Goal: Information Seeking & Learning: Find specific page/section

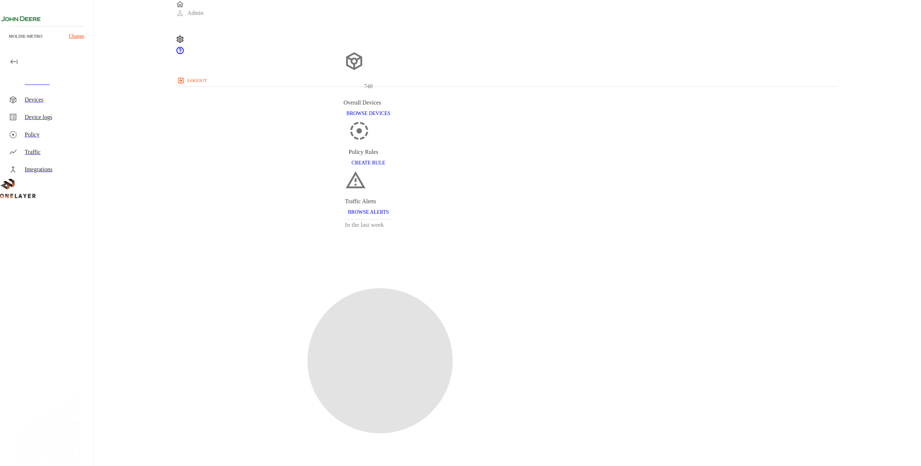
click at [53, 95] on div "Devices" at bounding box center [56, 99] width 62 height 9
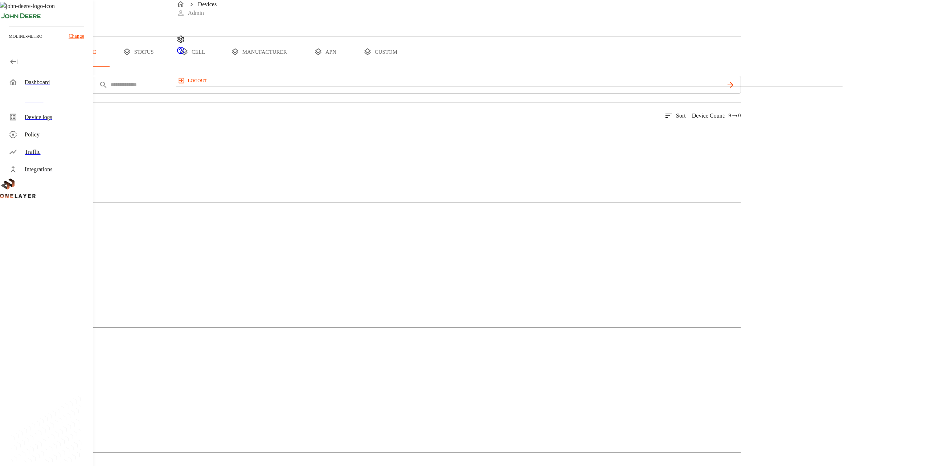
click at [49, 94] on button "add filter" at bounding box center [24, 85] width 49 height 18
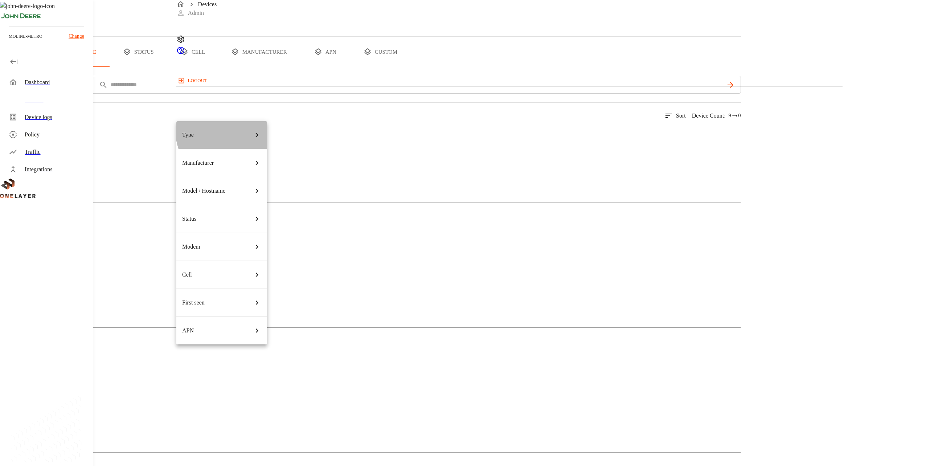
click at [236, 129] on div "Type" at bounding box center [221, 135] width 79 height 20
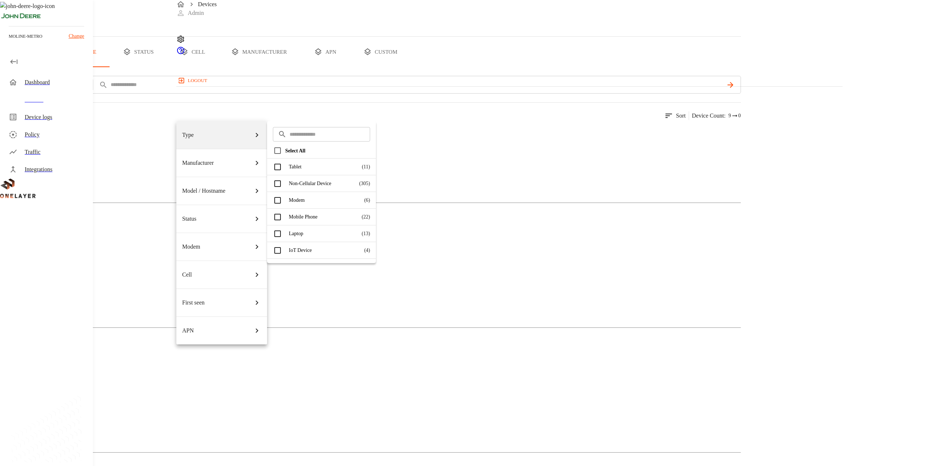
click at [209, 159] on p "Manufacturer" at bounding box center [198, 163] width 32 height 9
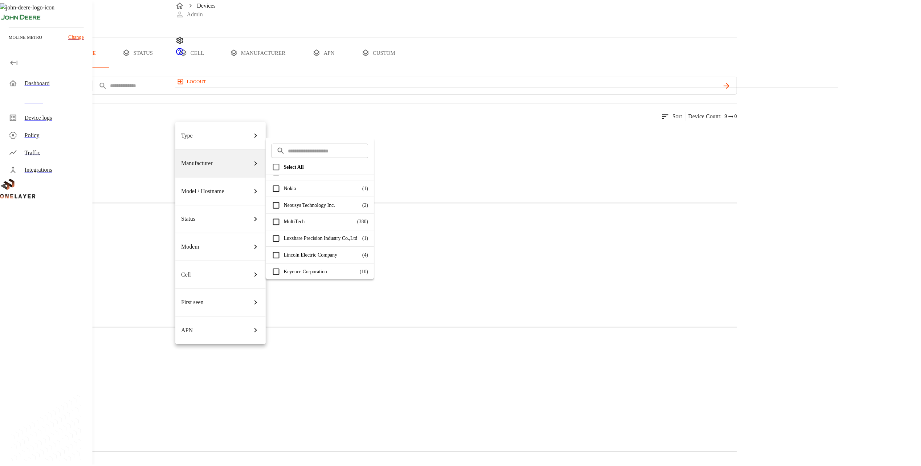
scroll to position [218, 0]
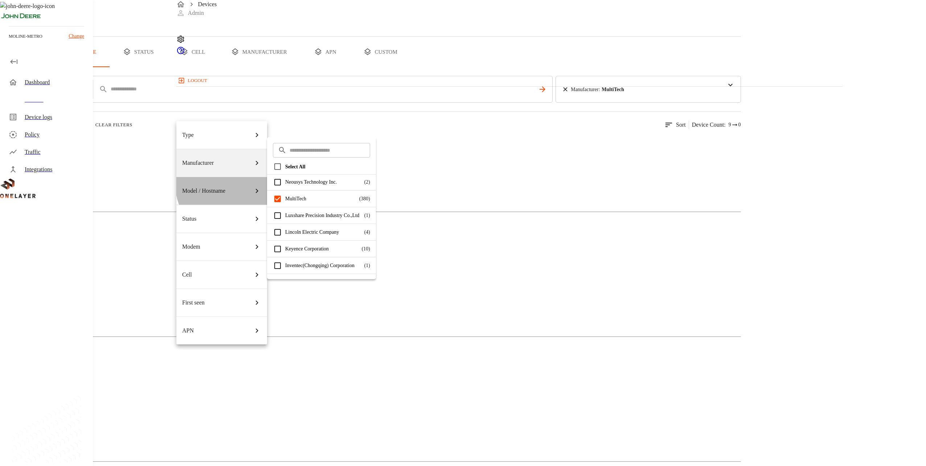
click at [233, 181] on div "Model / Hostname" at bounding box center [221, 191] width 79 height 20
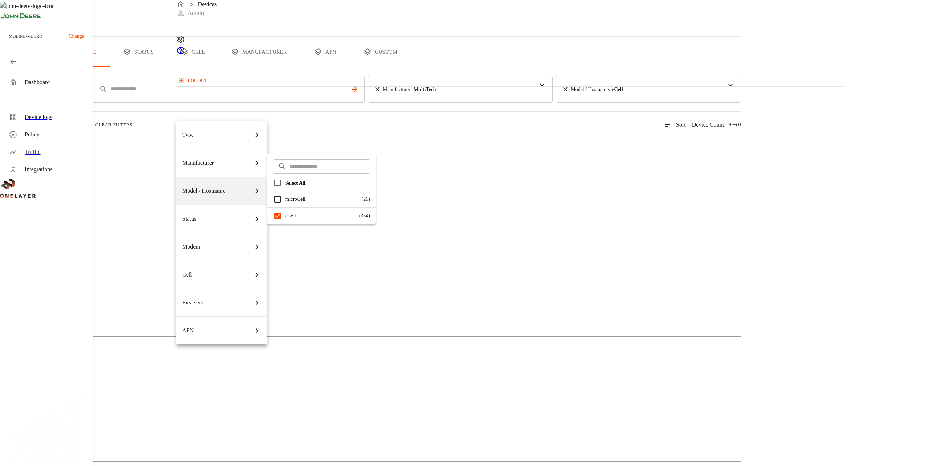
click at [547, 369] on div at bounding box center [463, 233] width 926 height 466
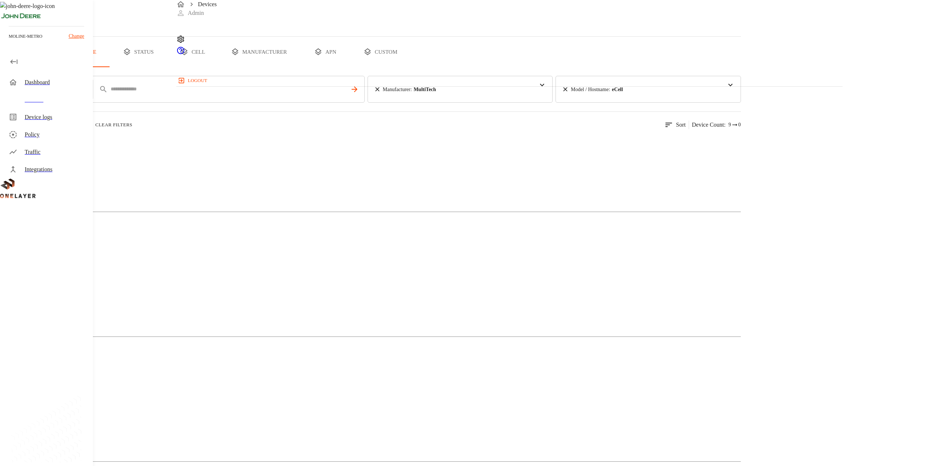
click at [56, 147] on img at bounding box center [36, 142] width 42 height 9
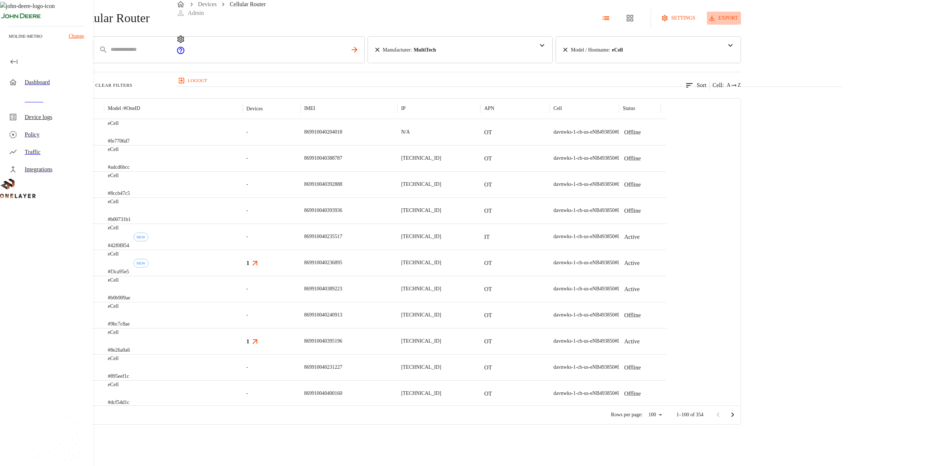
click at [741, 25] on button "export" at bounding box center [724, 18] width 34 height 13
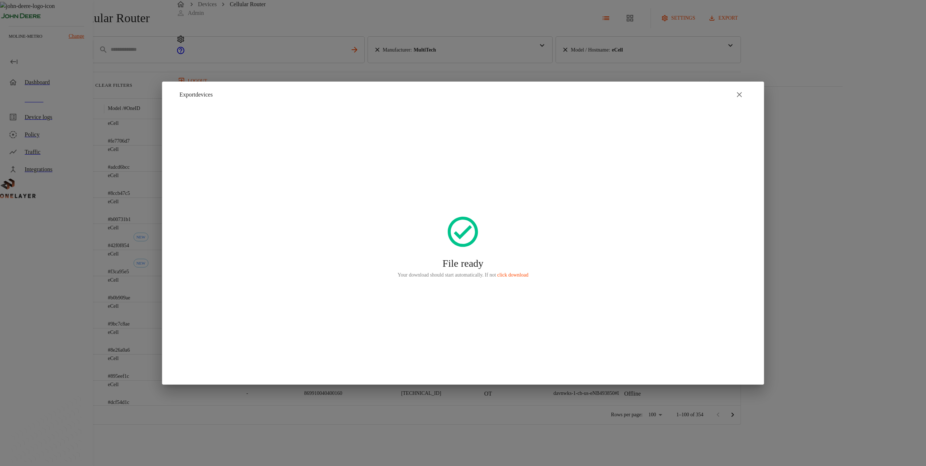
click at [81, 151] on div at bounding box center [463, 233] width 926 height 466
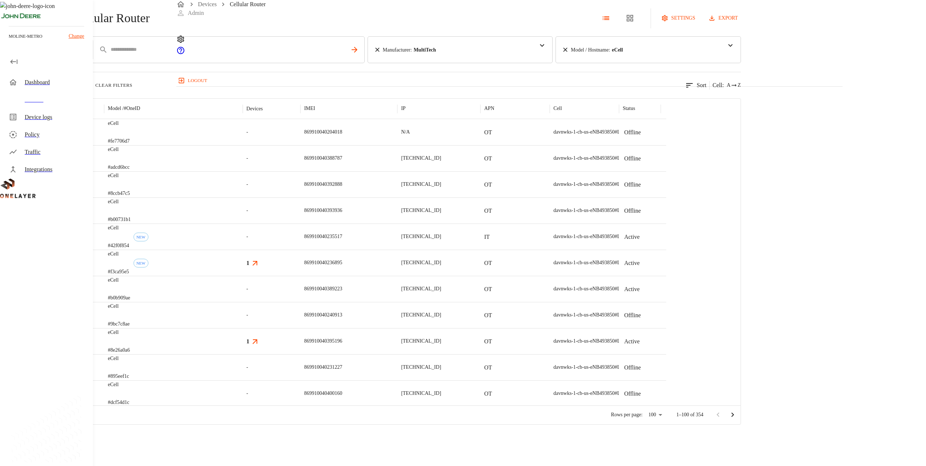
click at [50, 90] on div "Dashboard" at bounding box center [48, 82] width 90 height 17
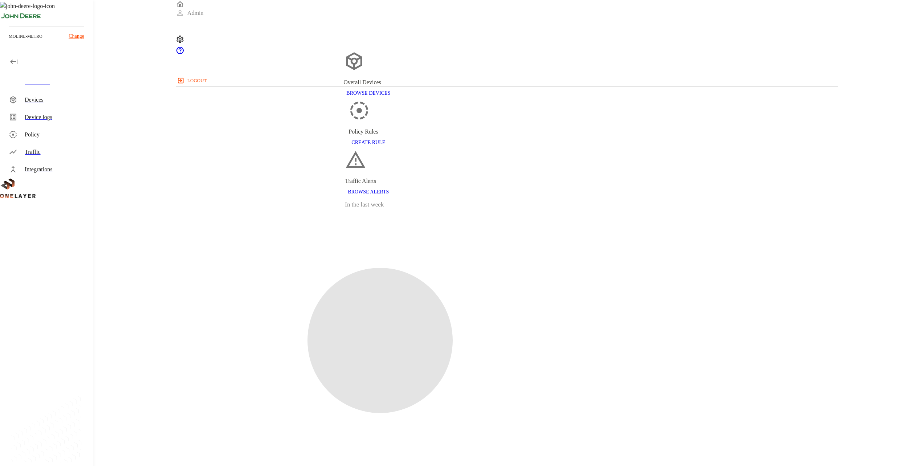
click at [50, 97] on div "Devices" at bounding box center [56, 99] width 62 height 9
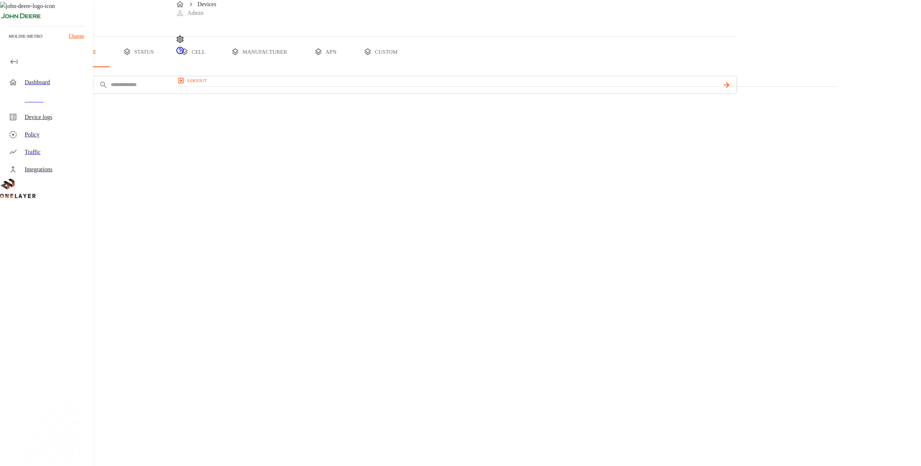
click at [82, 96] on div "Devices" at bounding box center [56, 99] width 62 height 9
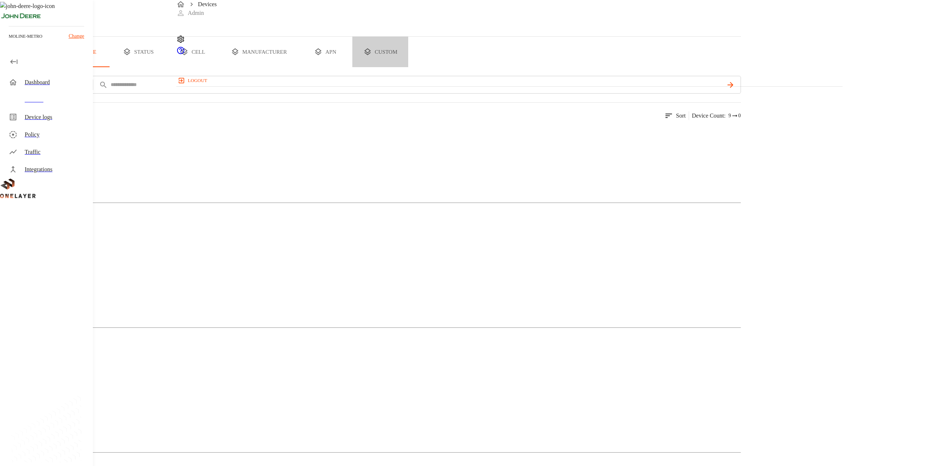
click at [408, 67] on button "custom" at bounding box center [380, 52] width 56 height 30
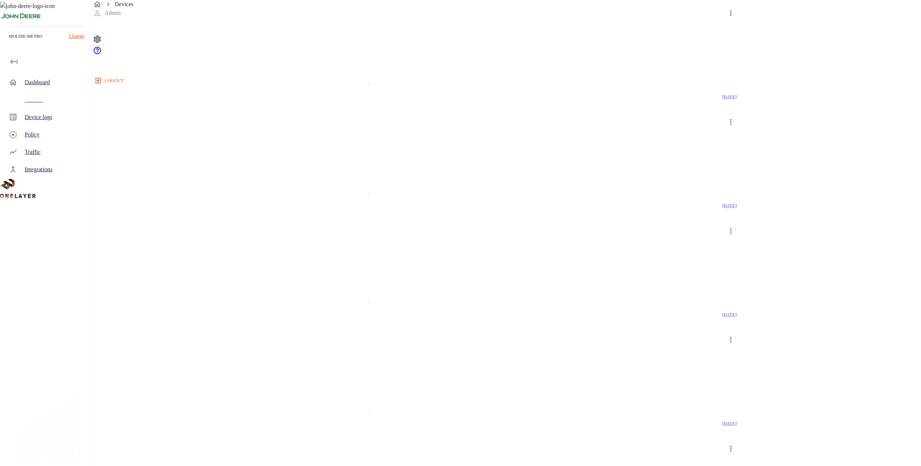
scroll to position [710, 0]
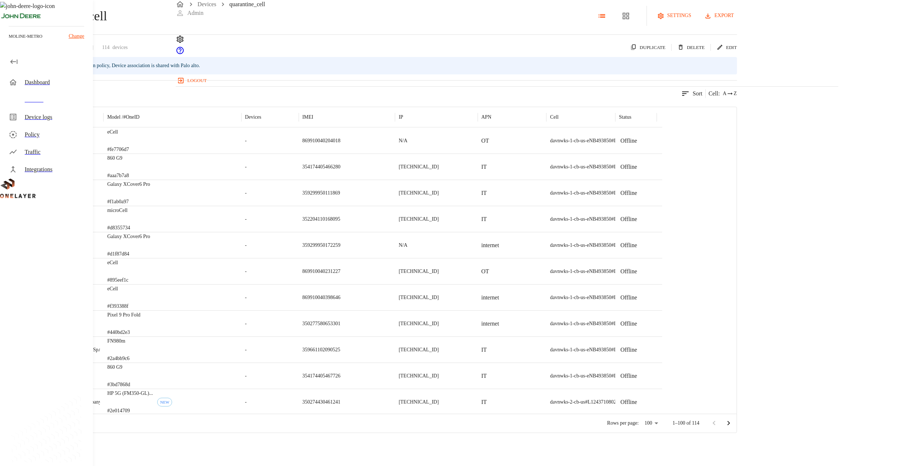
click at [737, 23] on button "export" at bounding box center [720, 15] width 34 height 13
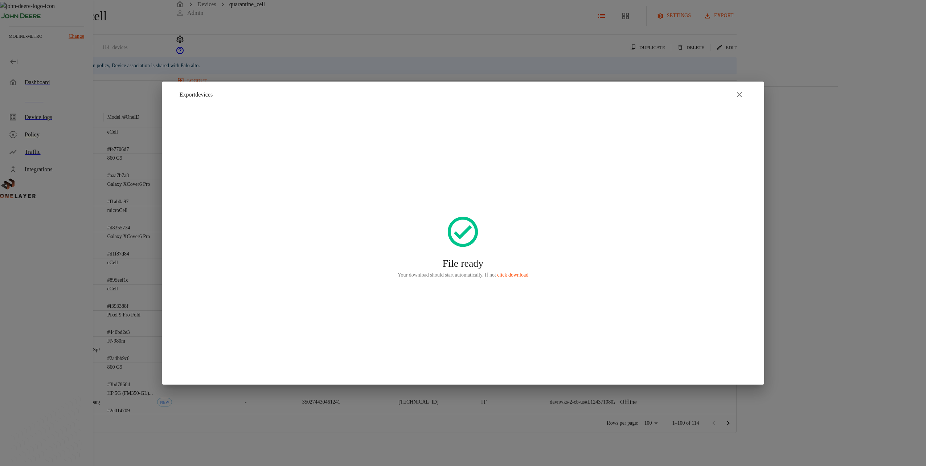
click at [110, 73] on div at bounding box center [463, 233] width 926 height 466
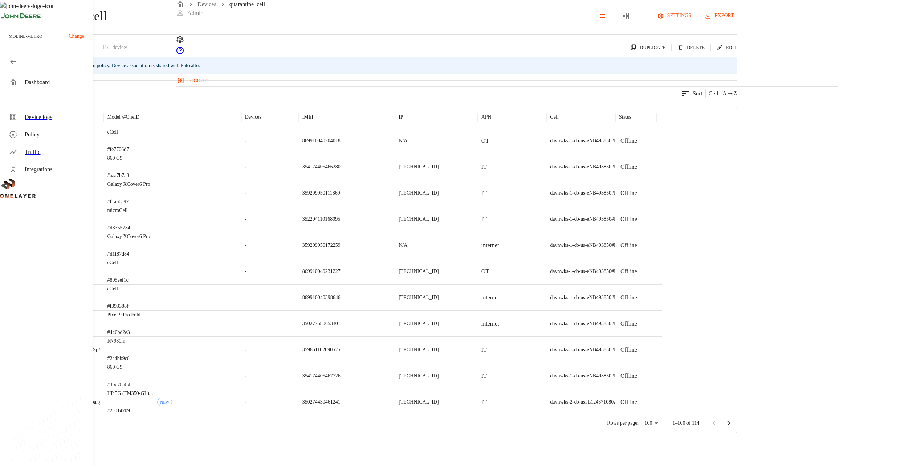
click at [59, 77] on div "Dashboard" at bounding box center [48, 82] width 90 height 17
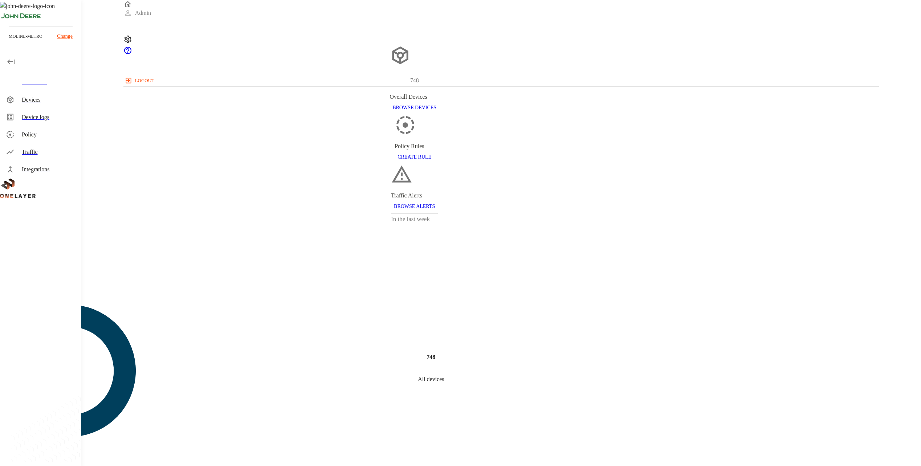
click at [69, 104] on div "Devices" at bounding box center [49, 99] width 54 height 9
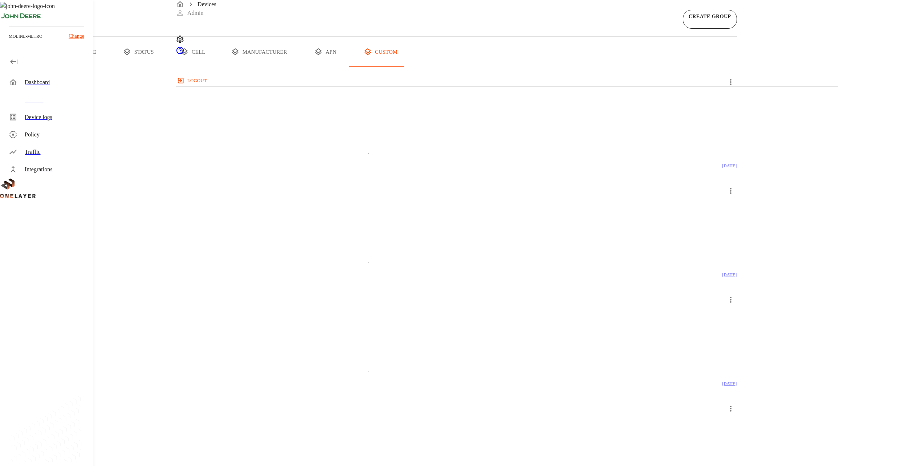
click at [57, 67] on button "all devices" at bounding box center [28, 52] width 57 height 30
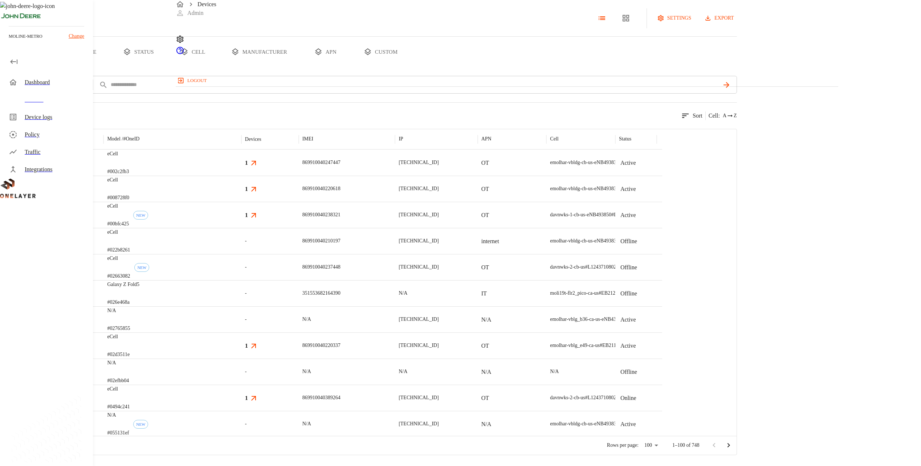
click at [57, 67] on button "all devices" at bounding box center [28, 52] width 57 height 30
click at [316, 99] on div "add filter IMEI ****" at bounding box center [368, 88] width 737 height 24
click at [316, 90] on input "text" at bounding box center [415, 84] width 610 height 11
paste input "**********"
type input "**********"
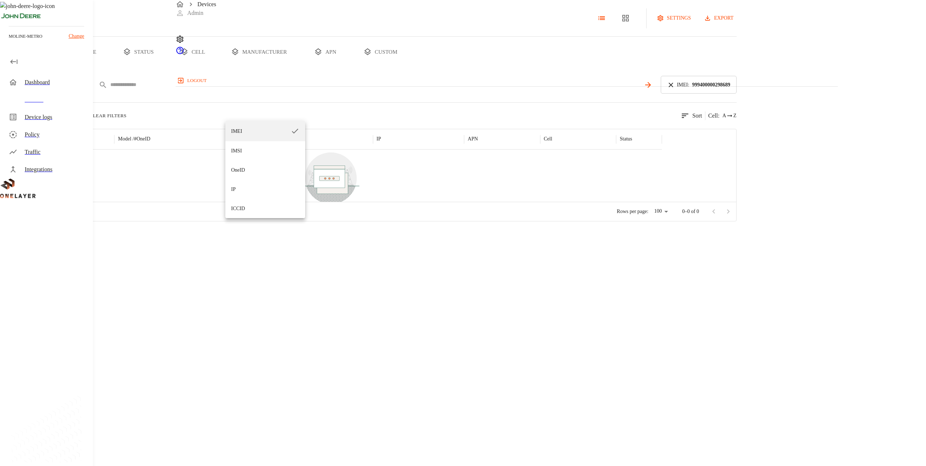
click at [259, 111] on body "Devices Admin logout moline-metro Change Dashboard Devices Device logs Policy T…" at bounding box center [463, 110] width 926 height 221
click at [257, 154] on li "IMSI" at bounding box center [265, 150] width 80 height 19
type input "****"
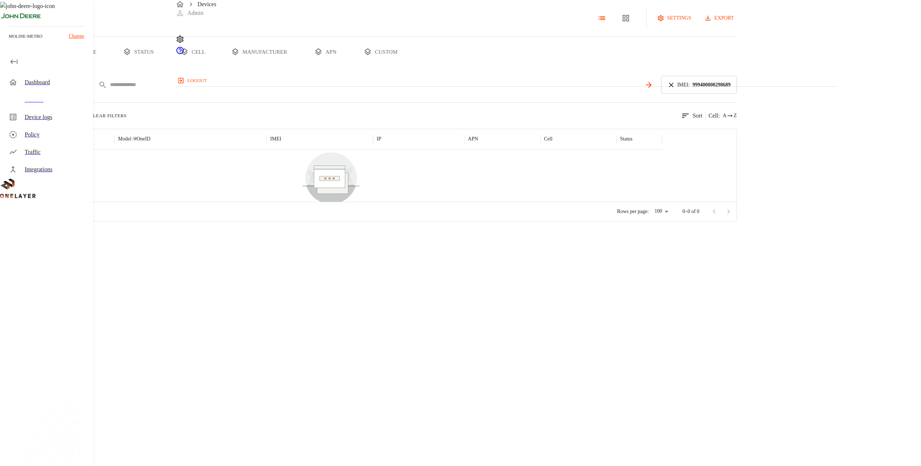
click at [322, 90] on input "text" at bounding box center [375, 84] width 531 height 11
paste input "**********"
type input "**********"
click at [597, 89] on icon at bounding box center [593, 85] width 8 height 8
click at [398, 176] on div "869910040170300" at bounding box center [349, 163] width 97 height 26
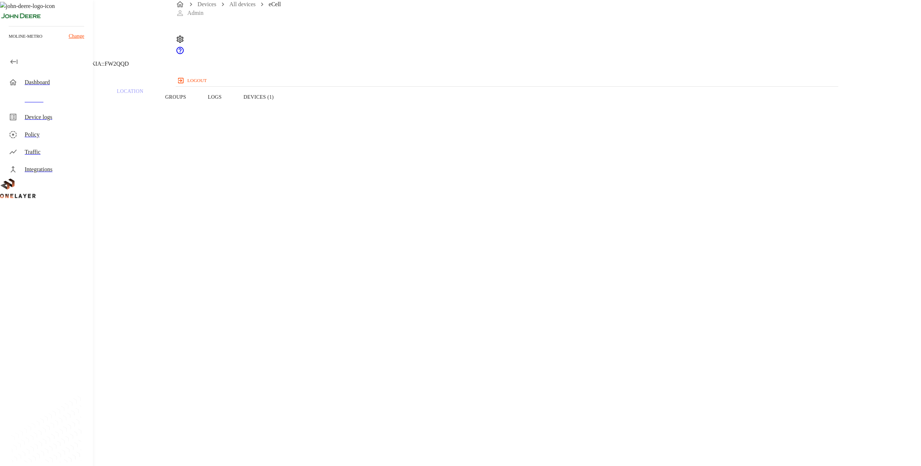
click at [306, 242] on section "OneID : #ab2f5e52" at bounding box center [368, 253] width 702 height 23
click at [315, 222] on div "Device Type: Cellular Router Manufacturer: MultiTech Model: eCell Modem: EG12-G…" at bounding box center [368, 350] width 702 height 460
click at [50, 113] on button "Overview" at bounding box center [25, 97] width 50 height 46
click at [63, 87] on div "Dashboard" at bounding box center [48, 82] width 90 height 17
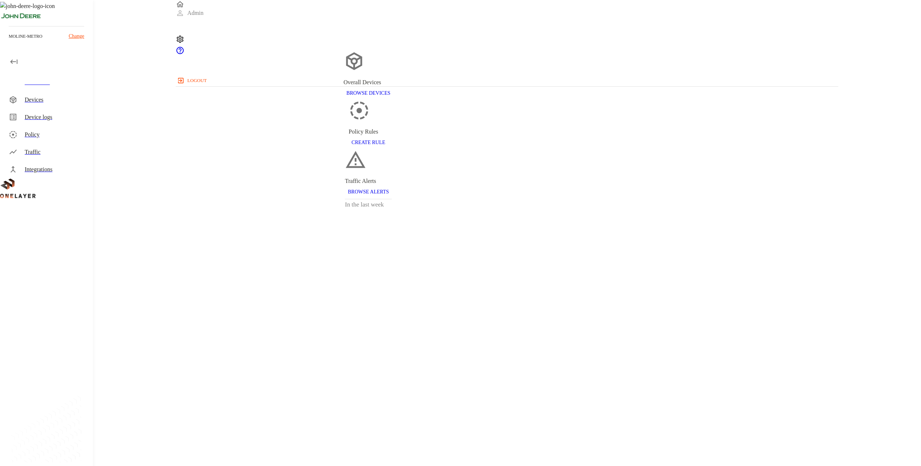
click at [37, 100] on div "Devices" at bounding box center [56, 99] width 62 height 9
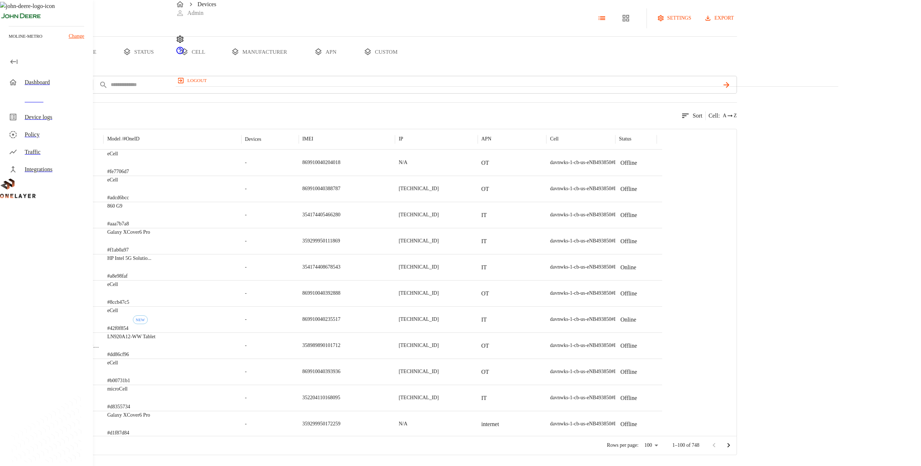
click at [737, 25] on button "export" at bounding box center [720, 18] width 34 height 13
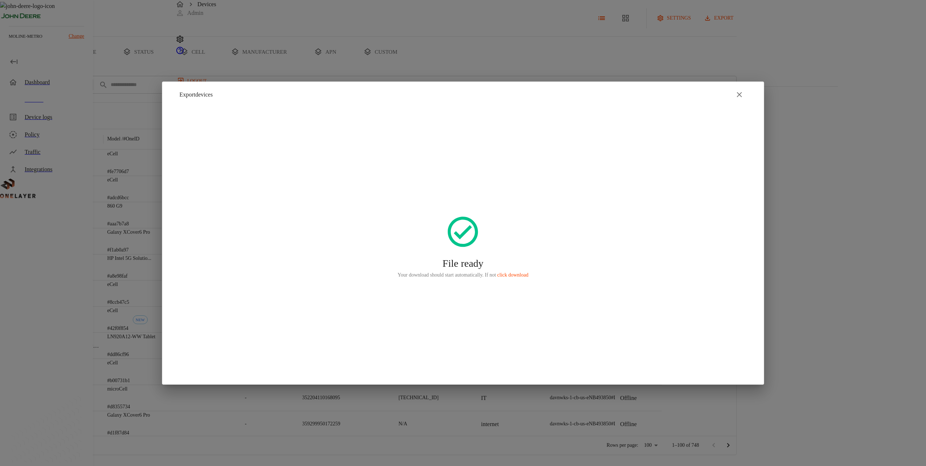
click at [102, 258] on div at bounding box center [463, 233] width 926 height 466
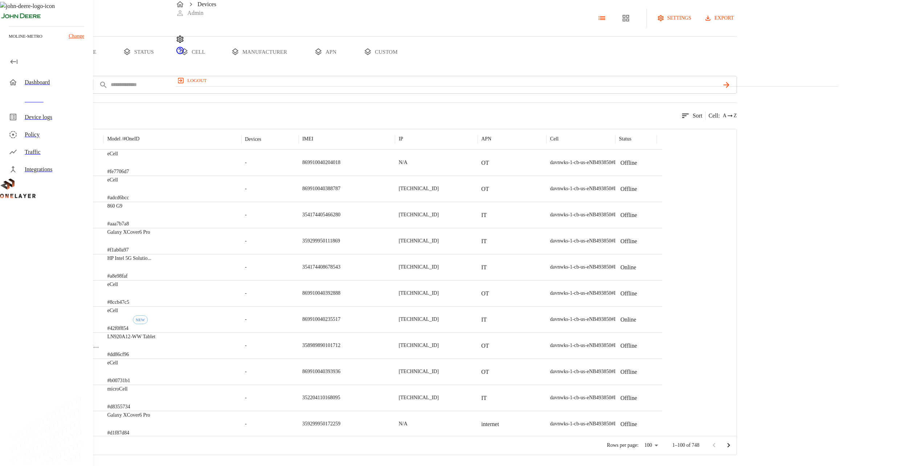
click at [45, 101] on div "Devices" at bounding box center [56, 99] width 62 height 9
click at [372, 56] on icon "device tabs" at bounding box center [367, 52] width 9 height 9
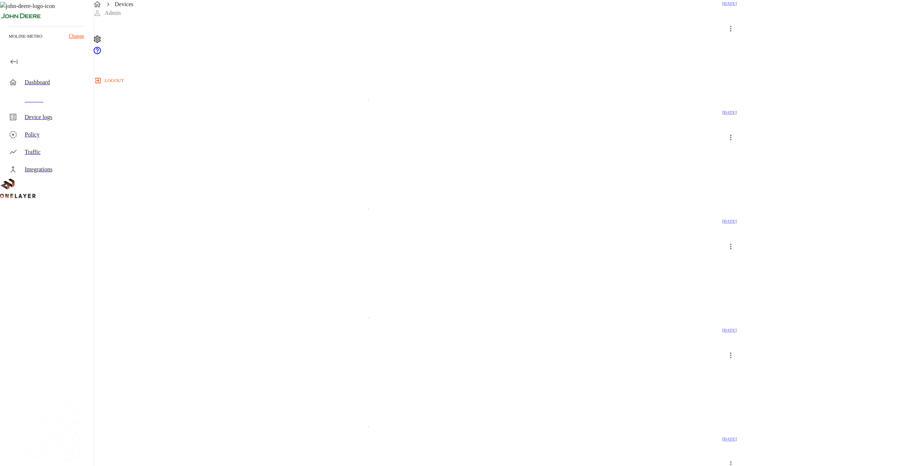
scroll to position [710, 0]
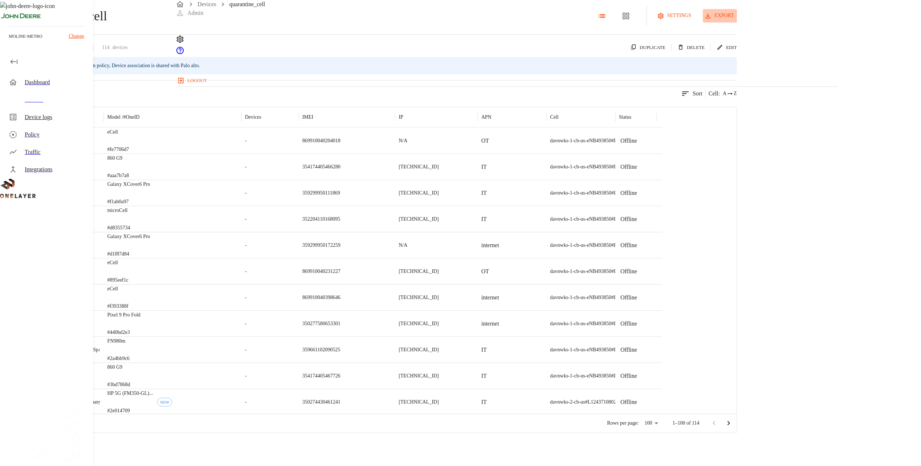
click at [737, 23] on button "export" at bounding box center [720, 15] width 34 height 13
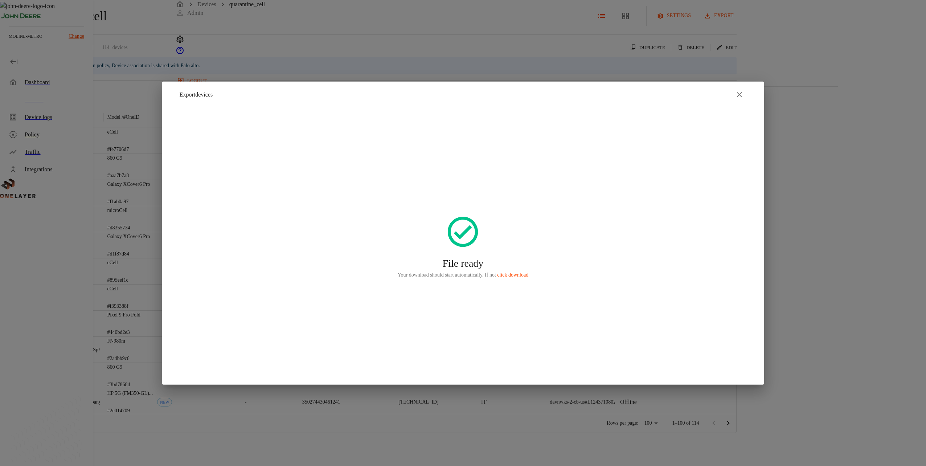
click at [125, 271] on div at bounding box center [463, 233] width 926 height 466
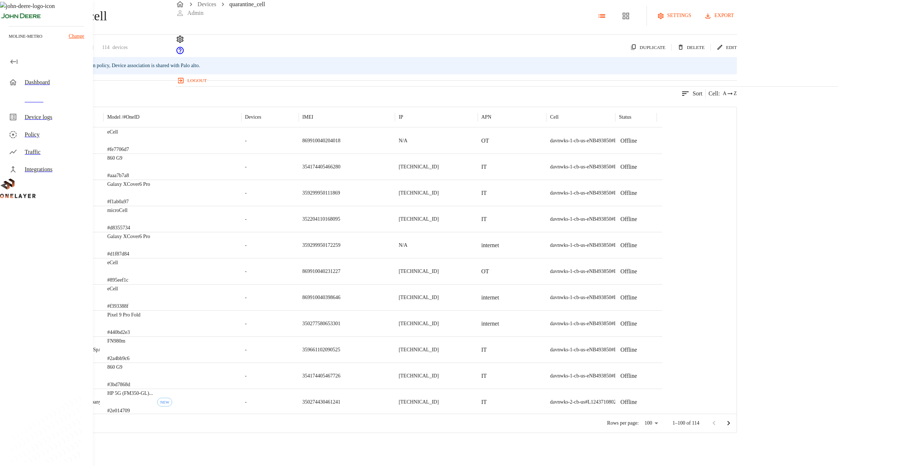
click at [42, 87] on div "Dashboard" at bounding box center [48, 82] width 90 height 17
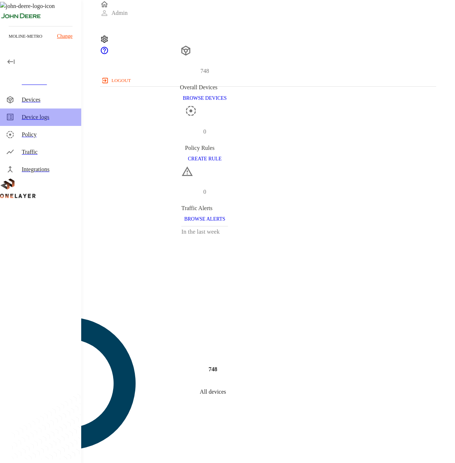
click at [61, 112] on div "Device logs" at bounding box center [40, 117] width 81 height 17
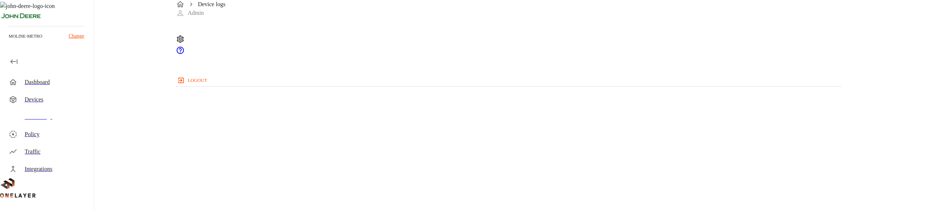
click at [57, 99] on div "Devices" at bounding box center [56, 99] width 62 height 9
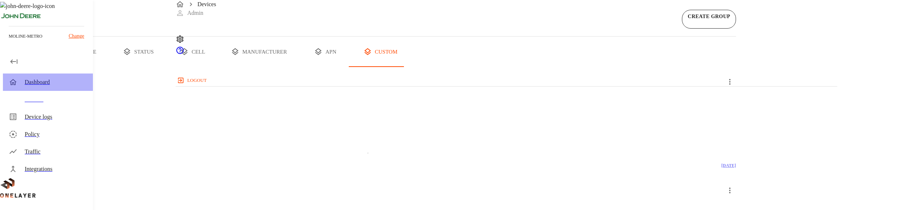
click at [57, 88] on div "Dashboard" at bounding box center [48, 82] width 90 height 17
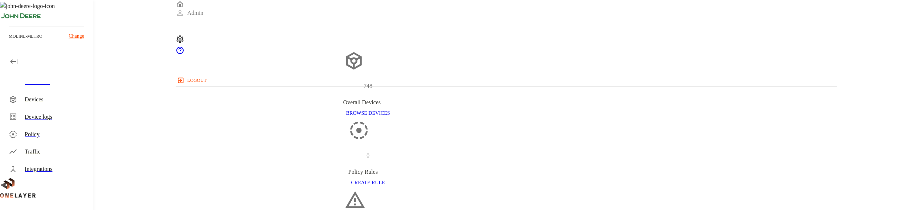
click at [67, 103] on div "Devices" at bounding box center [56, 99] width 62 height 9
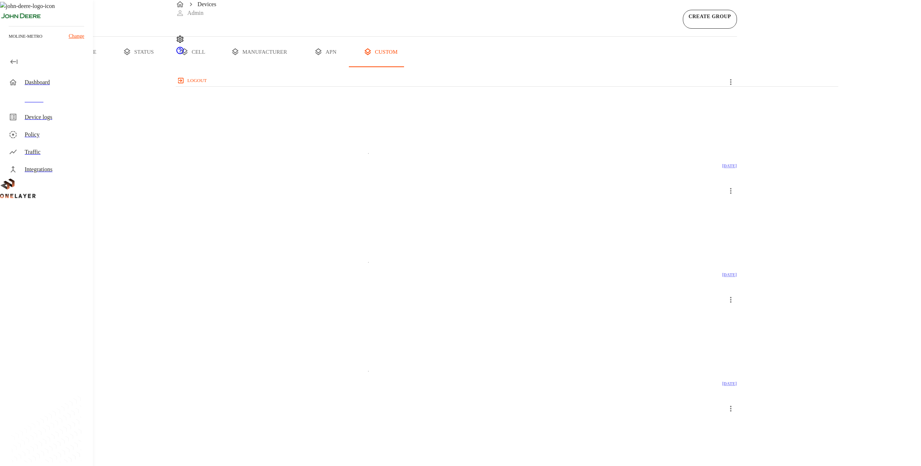
click at [57, 67] on button "all devices" at bounding box center [28, 52] width 57 height 30
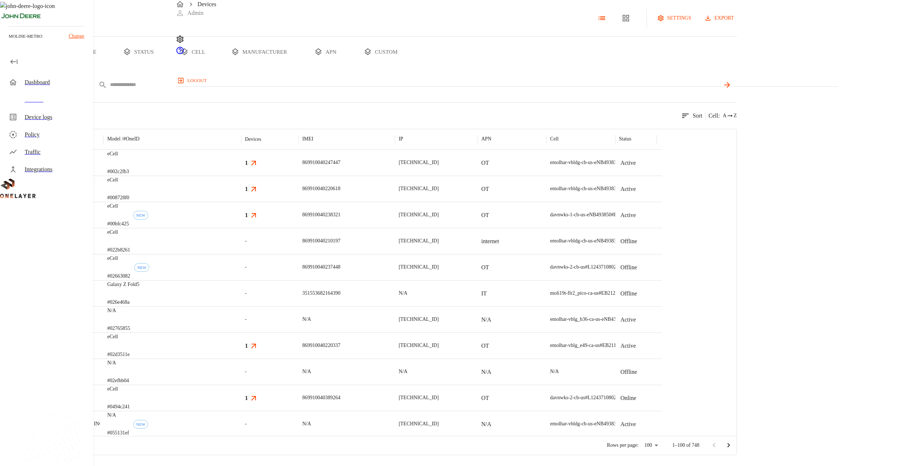
click at [309, 90] on input "text" at bounding box center [415, 84] width 610 height 11
paste input "**********"
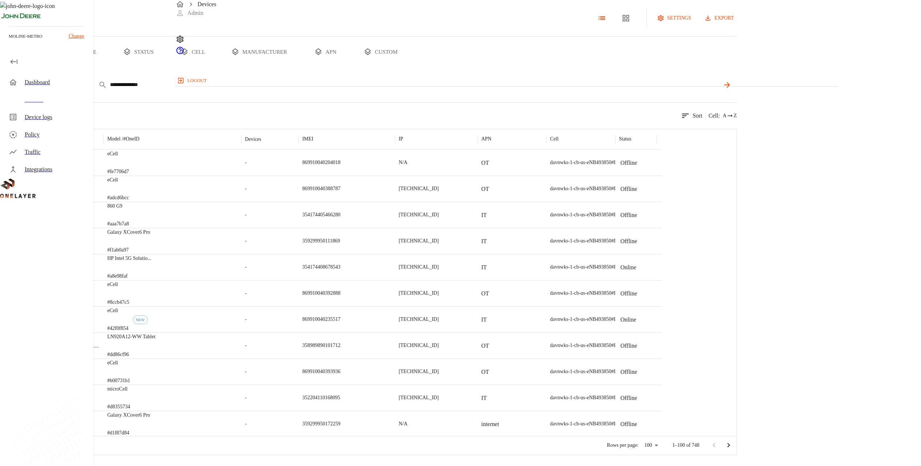
type input "**********"
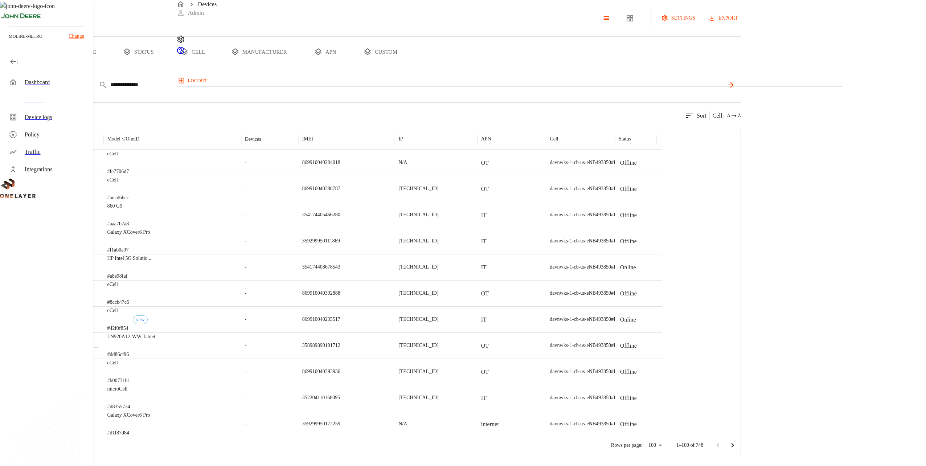
click at [248, 113] on body "**********" at bounding box center [463, 227] width 926 height 455
click at [364, 116] on div at bounding box center [463, 233] width 926 height 466
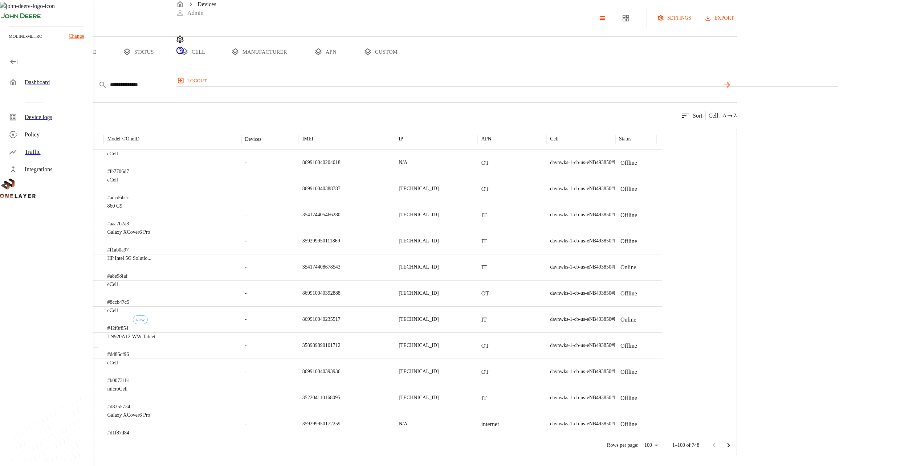
click at [377, 90] on input "**********" at bounding box center [415, 84] width 610 height 11
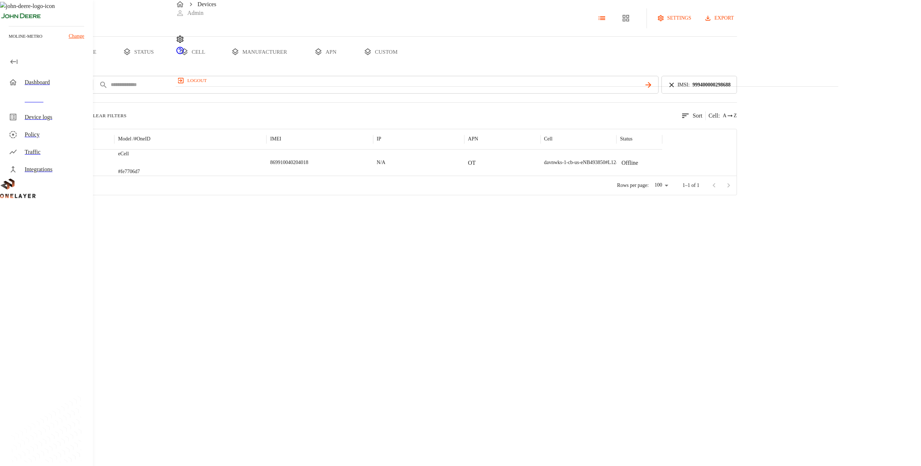
click at [266, 176] on div "eCell #fe7706d7" at bounding box center [190, 163] width 152 height 26
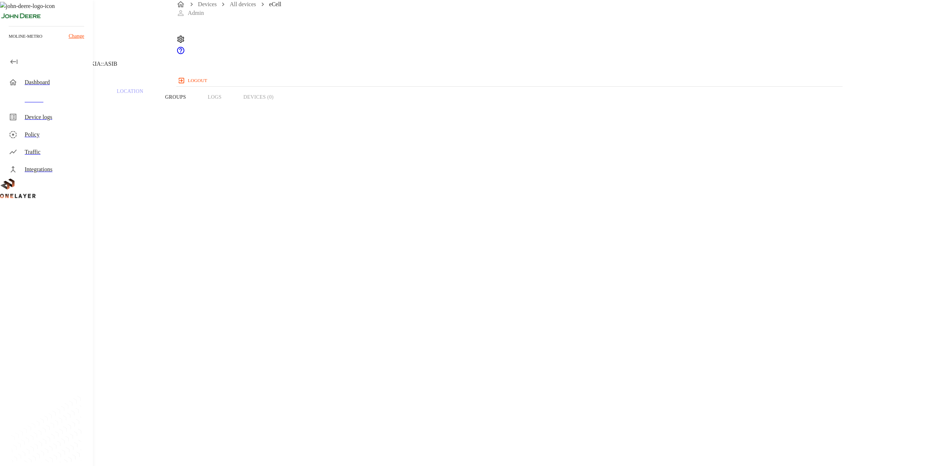
click at [61, 402] on span "999400000298688" at bounding box center [39, 405] width 44 height 6
click at [73, 460] on span "8900099100002586884" at bounding box center [44, 463] width 55 height 6
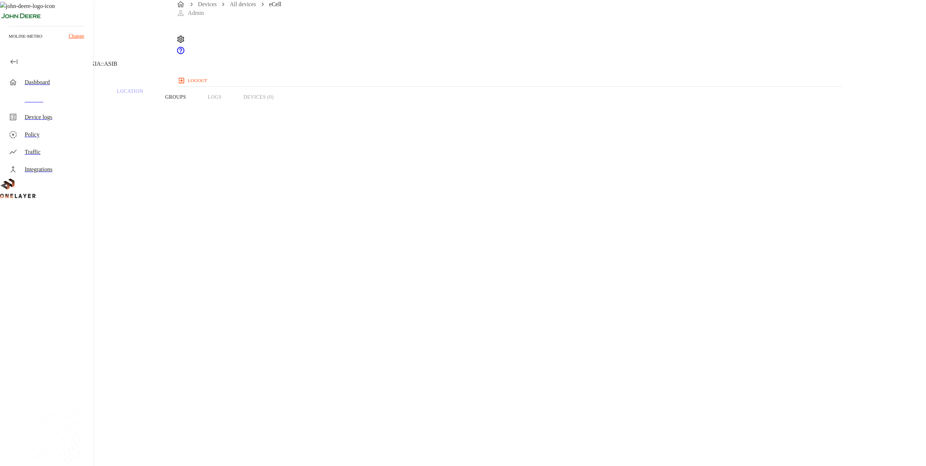
drag, startPoint x: 59, startPoint y: 102, endPoint x: 32, endPoint y: 81, distance: 34.4
click at [59, 102] on div "Devices" at bounding box center [56, 99] width 62 height 9
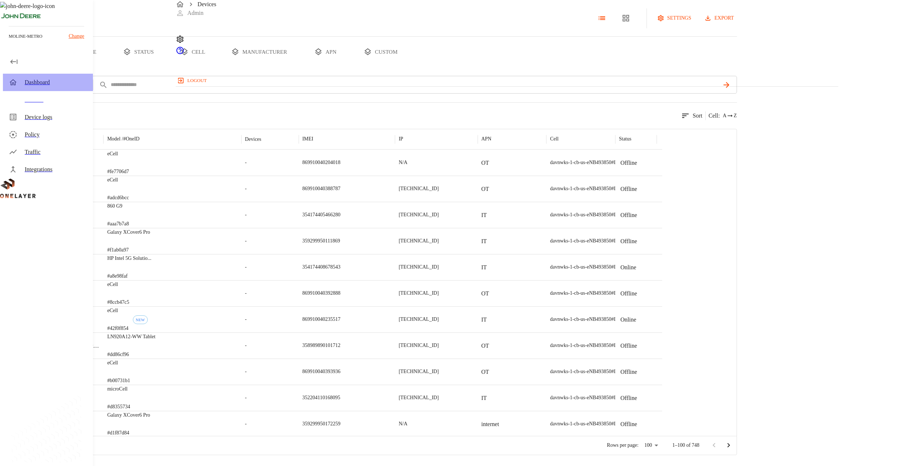
click at [49, 86] on div "Dashboard" at bounding box center [48, 82] width 90 height 17
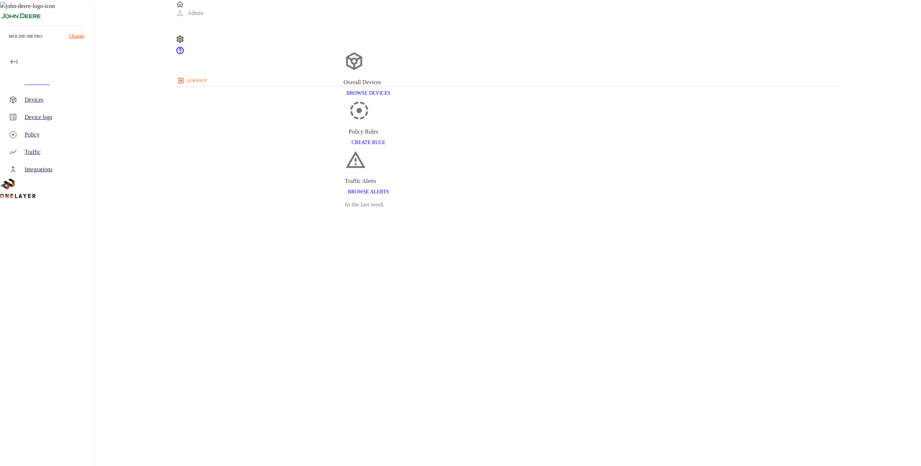
click at [52, 102] on div "Devices" at bounding box center [56, 99] width 62 height 9
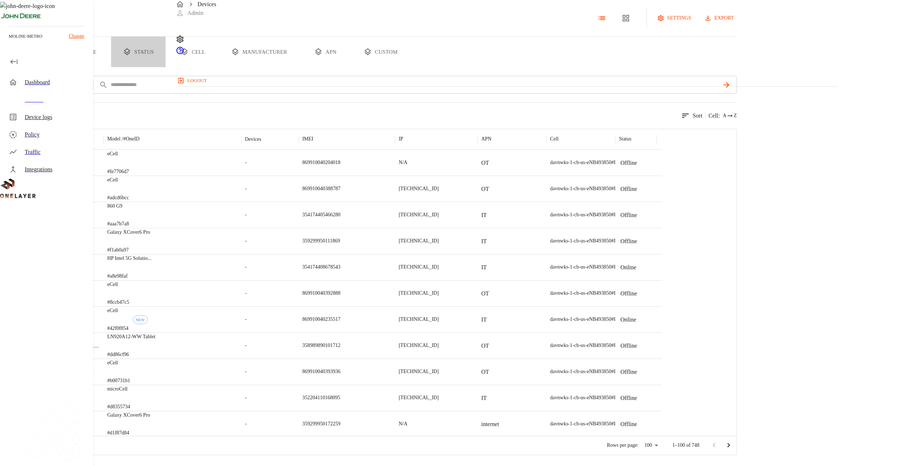
click at [165, 67] on button "status" at bounding box center [138, 52] width 54 height 30
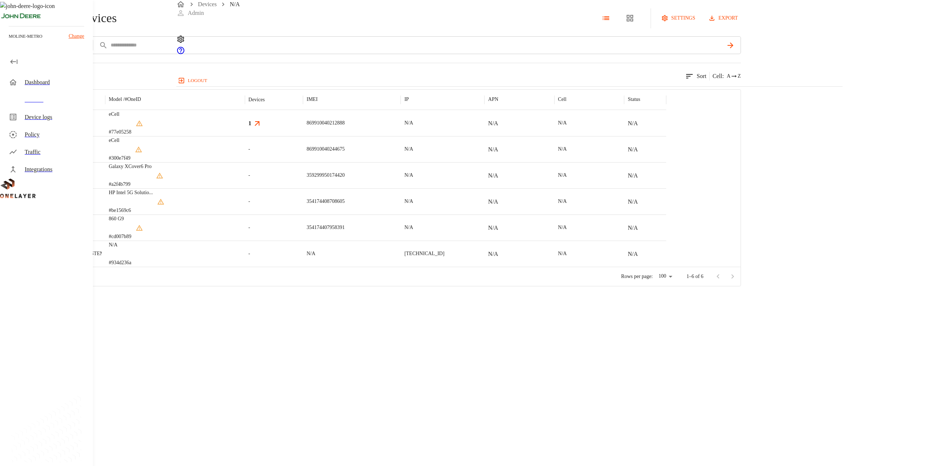
click at [245, 136] on div "eCell #77e05258" at bounding box center [175, 123] width 140 height 26
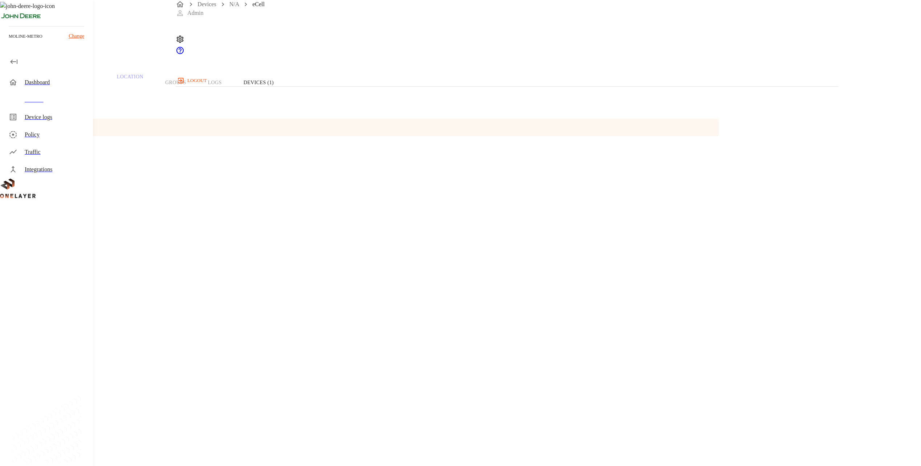
click at [342, 106] on div "Overview Traffic Location Groups Logs Devices (1)" at bounding box center [368, 83] width 737 height 46
click at [285, 106] on button "Devices (1)" at bounding box center [259, 83] width 52 height 46
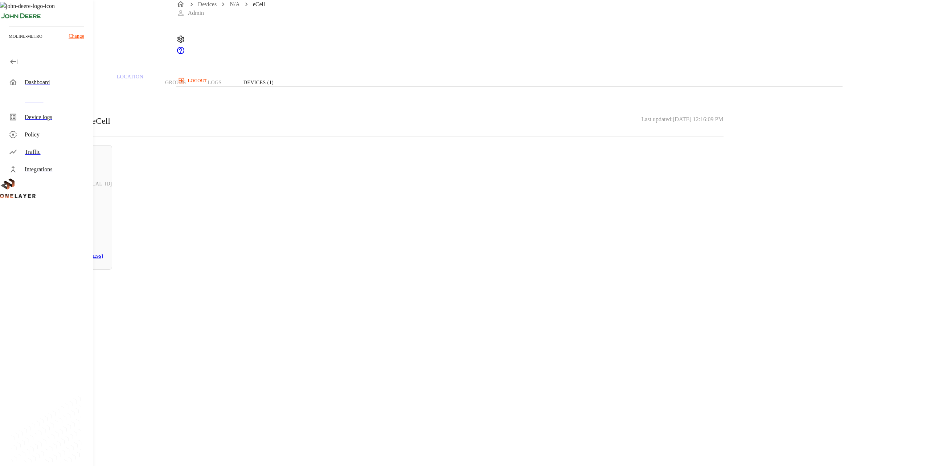
click at [103, 221] on h5 "N/A" at bounding box center [64, 217] width 77 height 12
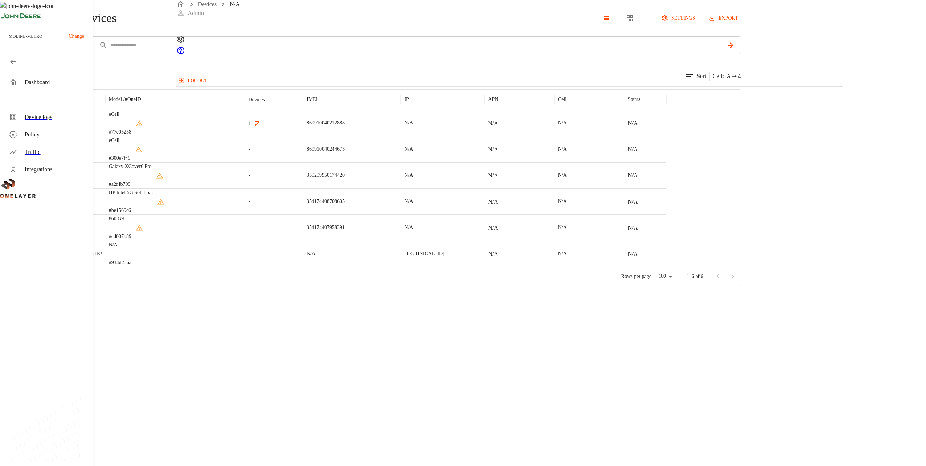
click at [245, 162] on div "eCell #300e7f49" at bounding box center [175, 149] width 140 height 26
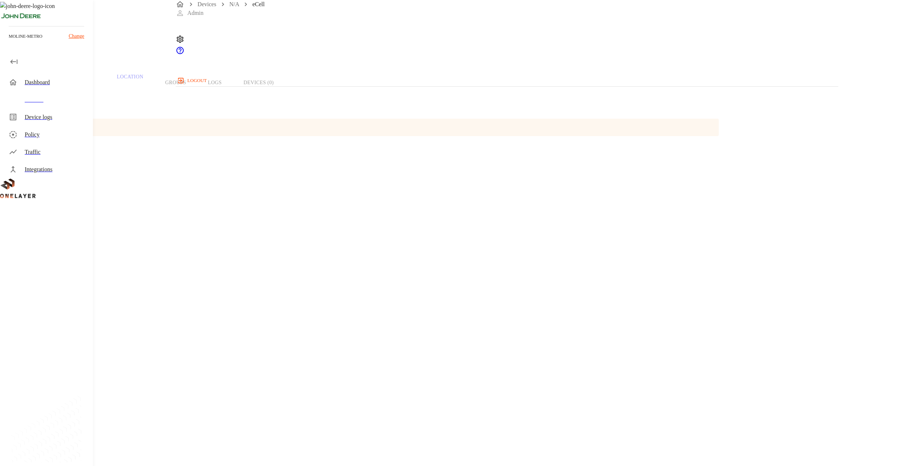
click at [61, 303] on span "869910040244675" at bounding box center [39, 306] width 44 height 6
copy span "869910040244675"
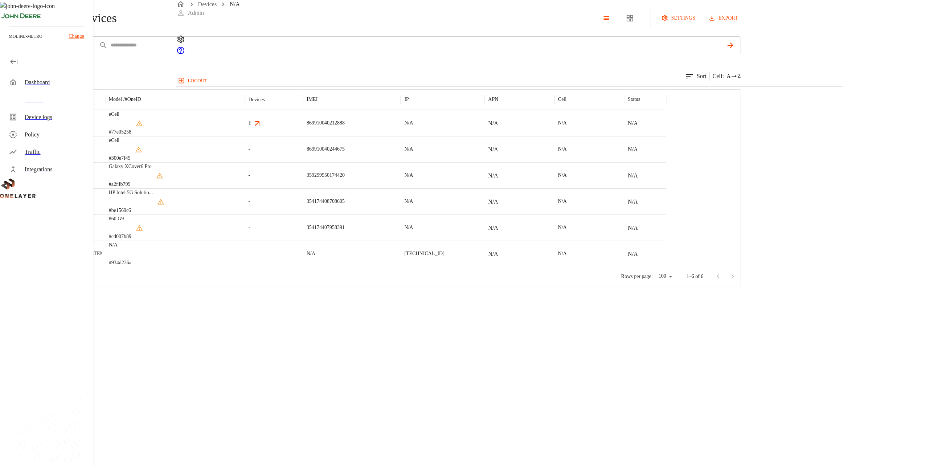
click at [143, 140] on div "eCell #77e05258" at bounding box center [126, 123] width 34 height 35
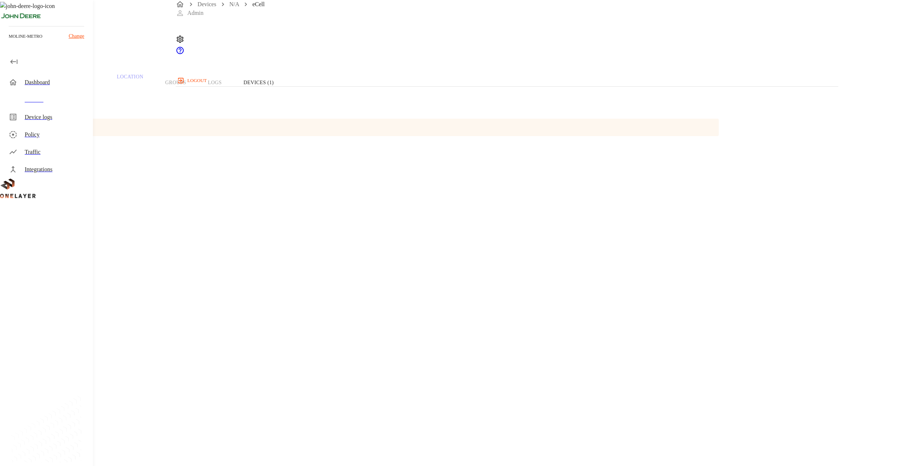
click at [61, 303] on span "869910040212888" at bounding box center [39, 306] width 44 height 6
copy span "869910040212888"
click at [86, 107] on div "Devices" at bounding box center [48, 99] width 90 height 17
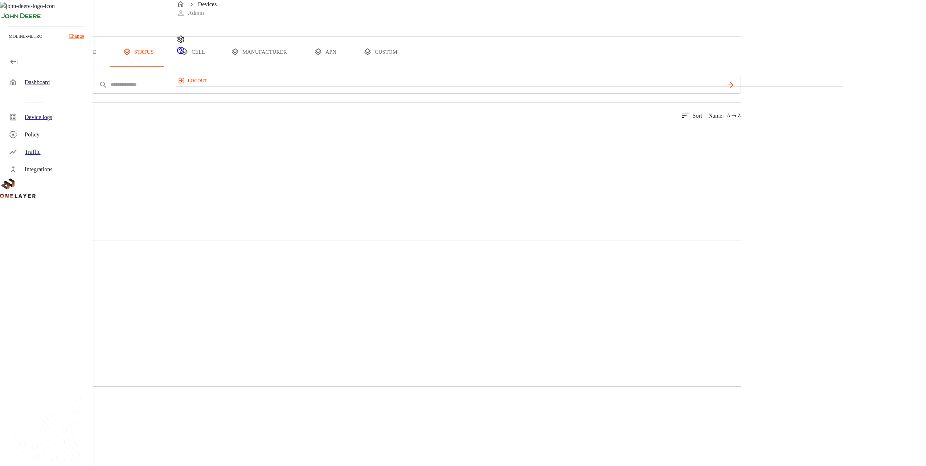
click at [408, 67] on button "custom" at bounding box center [380, 52] width 56 height 30
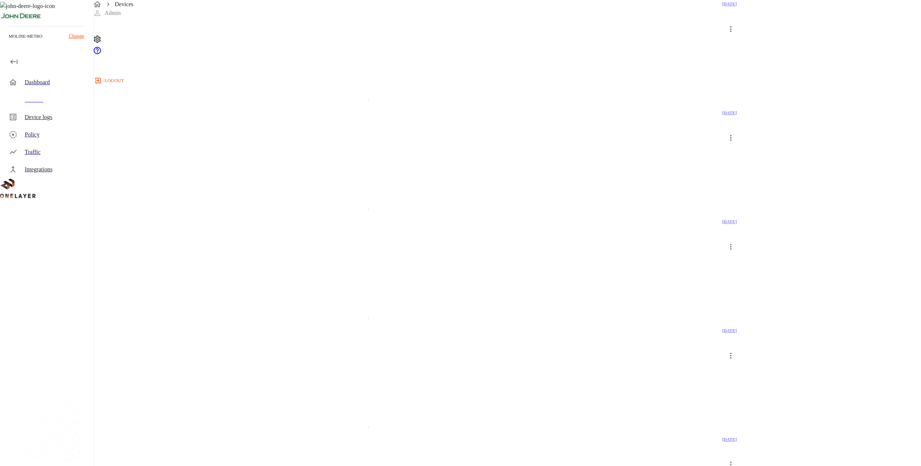
scroll to position [710, 0]
